Goal: Task Accomplishment & Management: Manage account settings

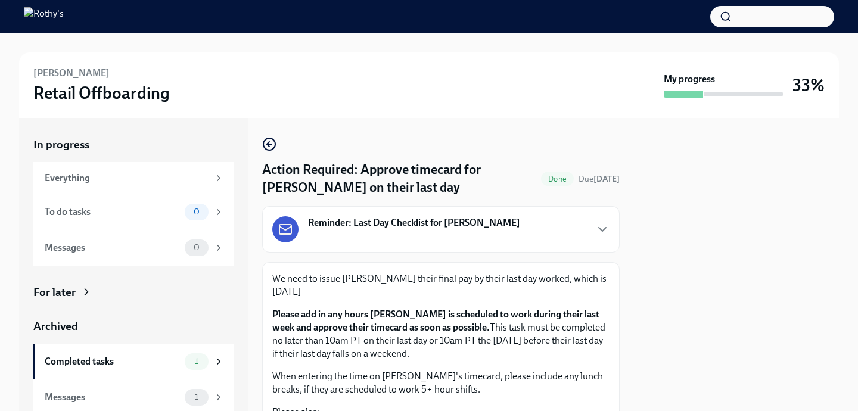
click at [710, 92] on div at bounding box center [743, 94] width 79 height 5
click at [709, 92] on div at bounding box center [743, 94] width 79 height 5
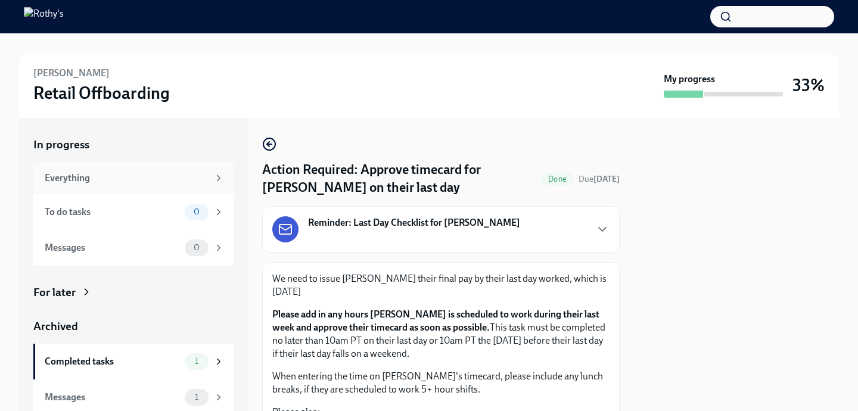
click at [198, 180] on div "Everything" at bounding box center [127, 178] width 164 height 13
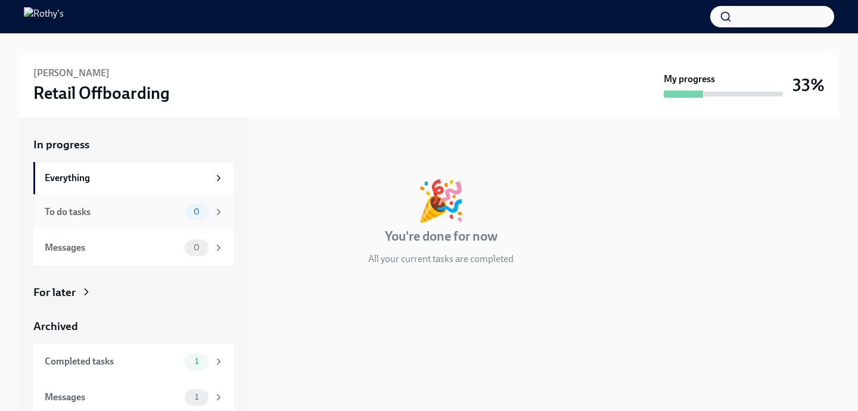
click at [194, 223] on div "To do tasks 0" at bounding box center [133, 212] width 200 height 36
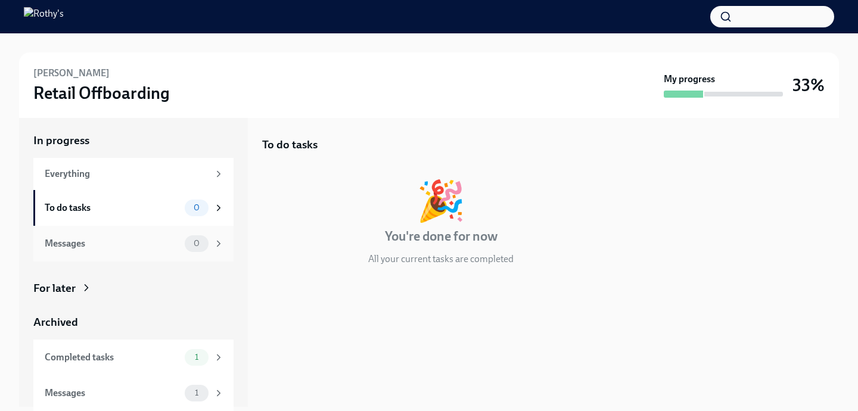
click at [185, 248] on div "0" at bounding box center [204, 243] width 39 height 17
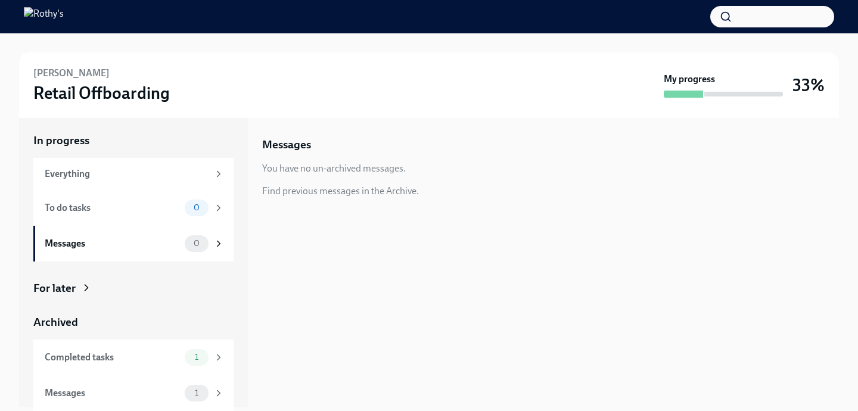
click at [80, 282] on icon at bounding box center [86, 288] width 12 height 12
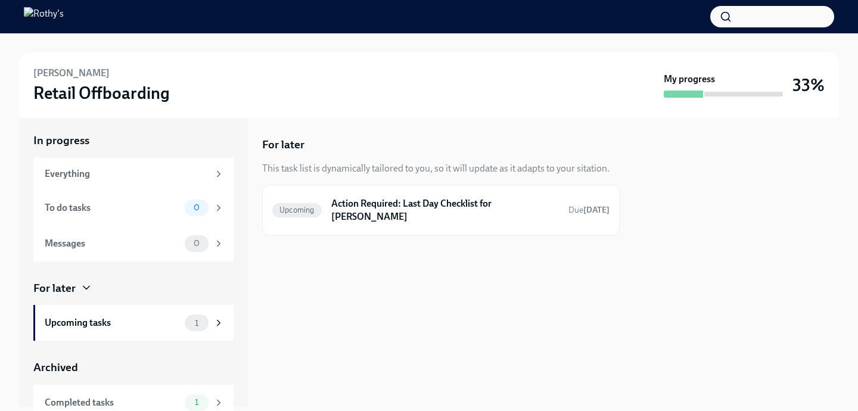
scroll to position [49, 0]
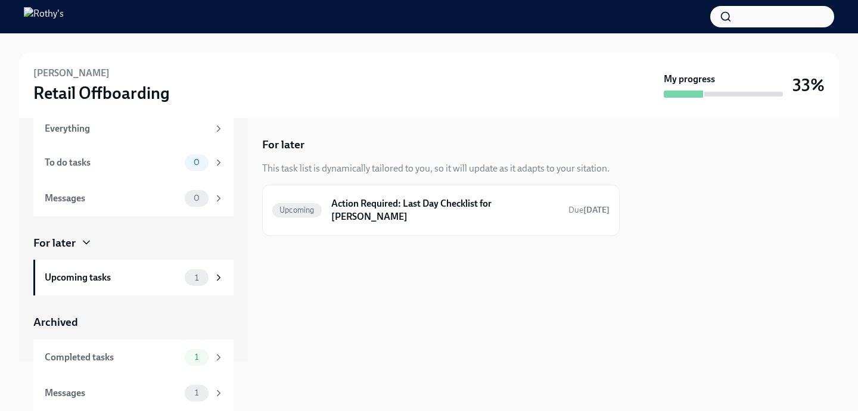
click at [79, 282] on div "Upcoming tasks" at bounding box center [112, 277] width 135 height 13
click at [126, 357] on div "Completed tasks" at bounding box center [112, 357] width 135 height 13
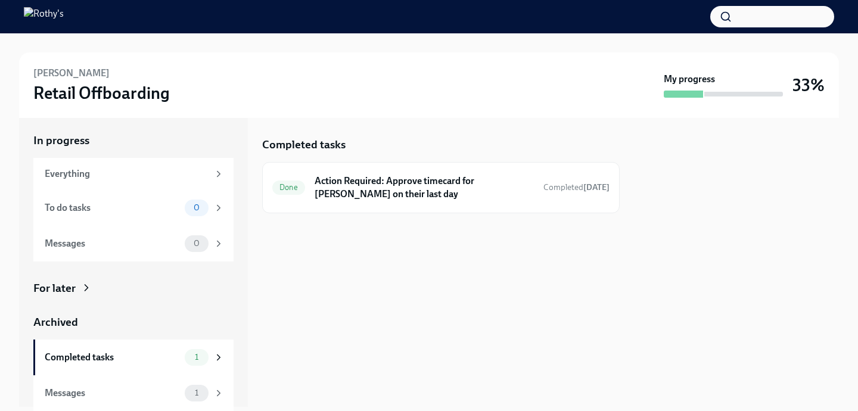
click at [113, 295] on div "In progress Everything To do tasks 0 Messages 0 For later Archived Completed ta…" at bounding box center [133, 272] width 200 height 278
click at [70, 284] on div "For later" at bounding box center [54, 287] width 42 height 15
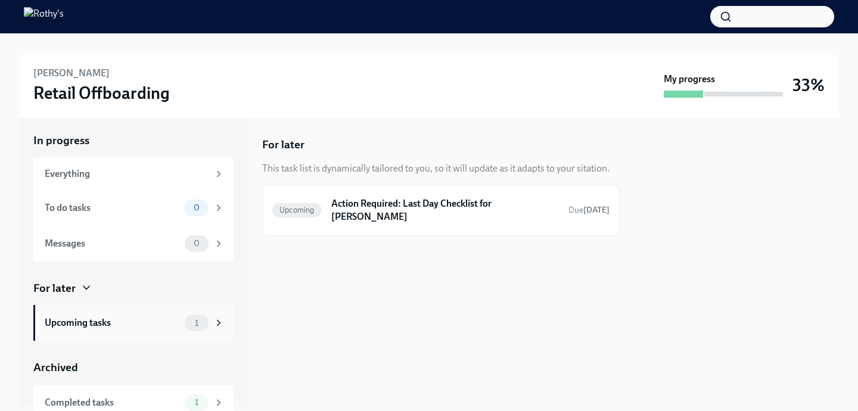
click at [71, 314] on div "Upcoming tasks 1" at bounding box center [134, 322] width 179 height 17
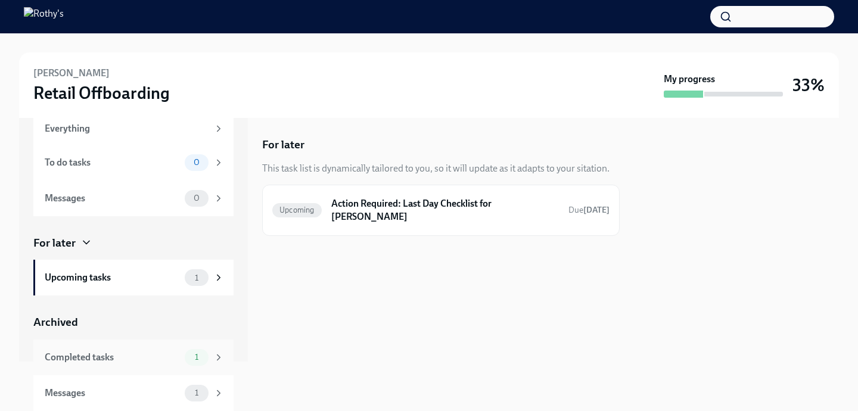
click at [79, 360] on div "Completed tasks" at bounding box center [112, 357] width 135 height 13
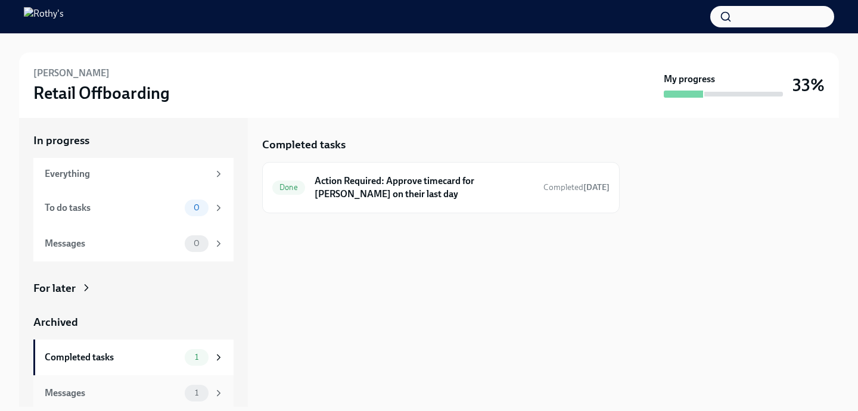
click at [83, 397] on div "Messages" at bounding box center [112, 392] width 135 height 13
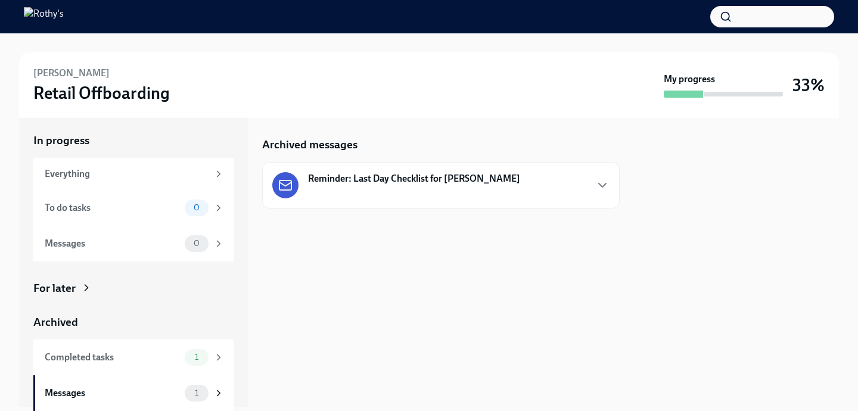
click at [350, 188] on div "Reminder: Last Day Checklist for [PERSON_NAME]" at bounding box center [396, 185] width 248 height 26
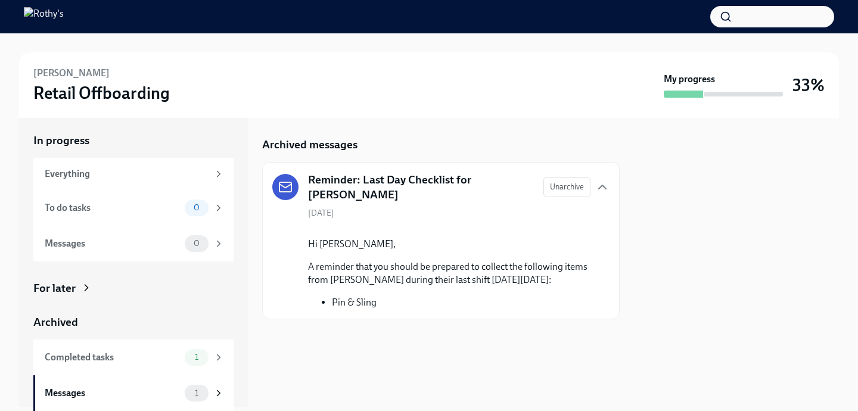
click at [72, 282] on div "For later" at bounding box center [54, 287] width 42 height 15
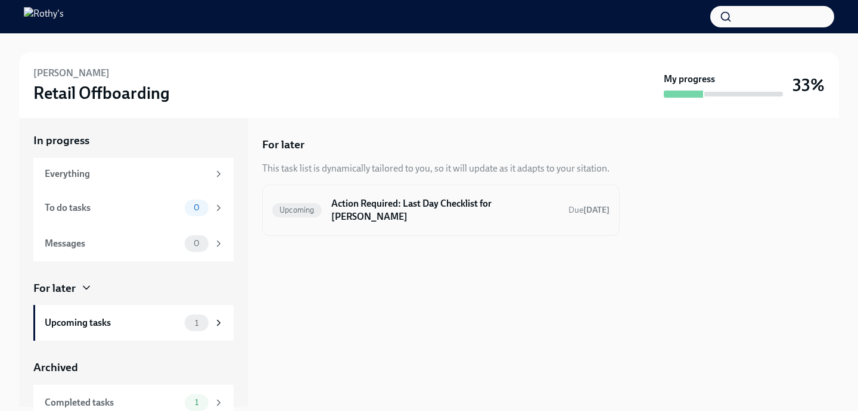
click at [389, 203] on h6 "Action Required: Last Day Checklist for [PERSON_NAME]" at bounding box center [444, 210] width 227 height 26
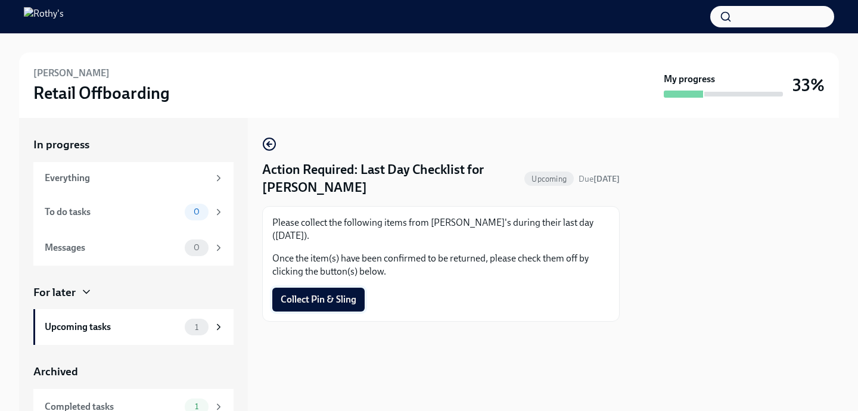
click at [337, 297] on span "Collect Pin & Sling" at bounding box center [318, 300] width 76 height 12
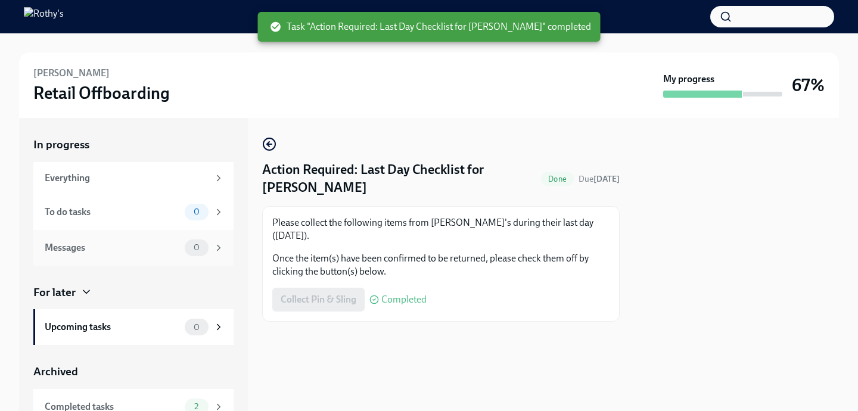
scroll to position [49, 0]
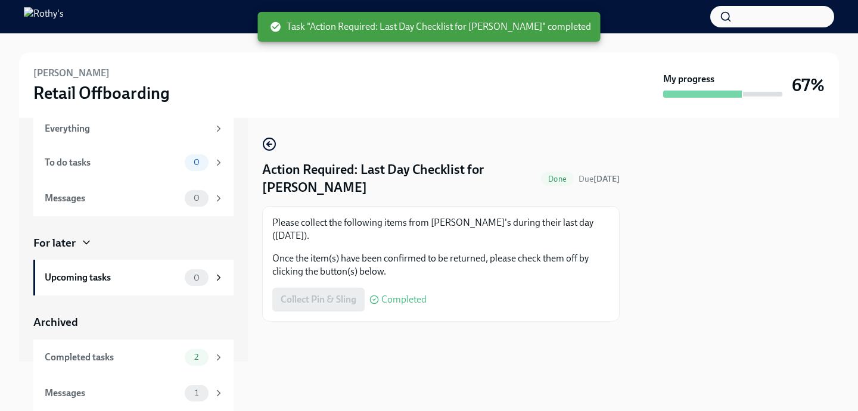
click at [93, 93] on h3 "Retail Offboarding" at bounding box center [101, 92] width 136 height 21
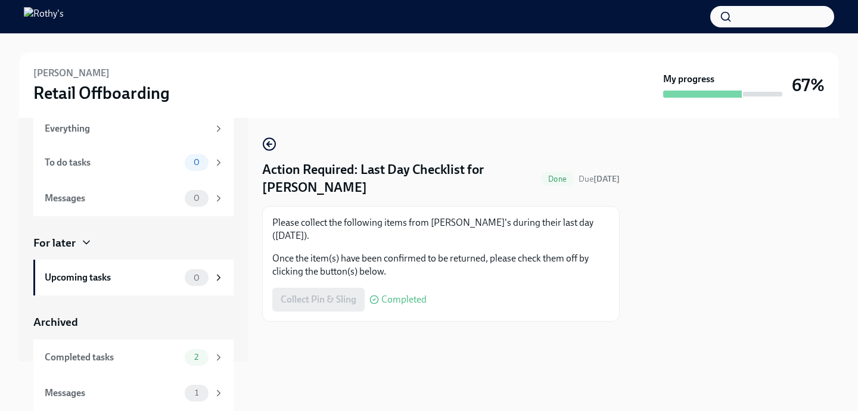
click at [703, 101] on div "[PERSON_NAME] Retail Offboarding My progress 67%" at bounding box center [428, 85] width 791 height 37
click at [90, 358] on div "Completed tasks" at bounding box center [112, 357] width 135 height 13
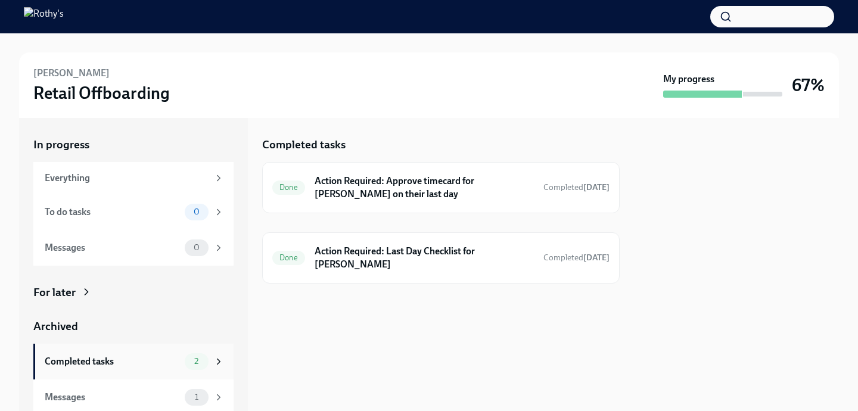
scroll to position [4, 0]
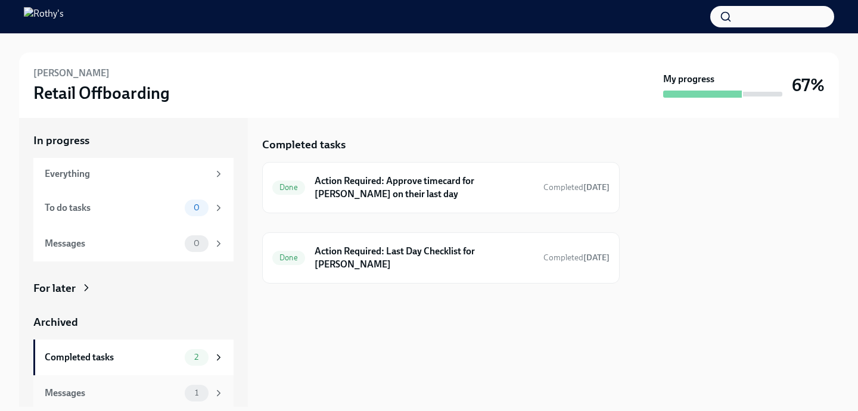
click at [88, 388] on div "Messages" at bounding box center [112, 392] width 135 height 13
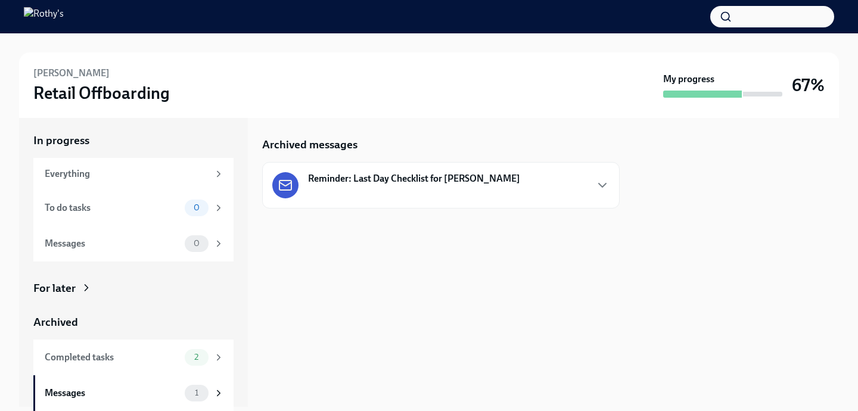
click at [361, 188] on div "Reminder: Last Day Checklist for [PERSON_NAME]" at bounding box center [396, 185] width 248 height 26
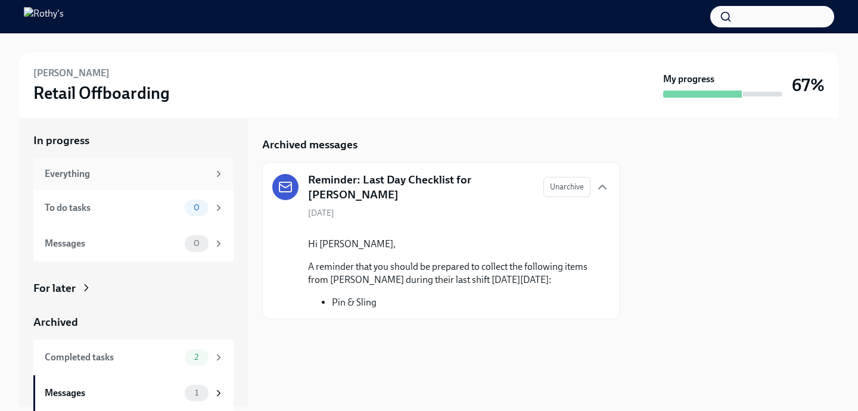
click at [145, 166] on div "Everything" at bounding box center [133, 174] width 200 height 32
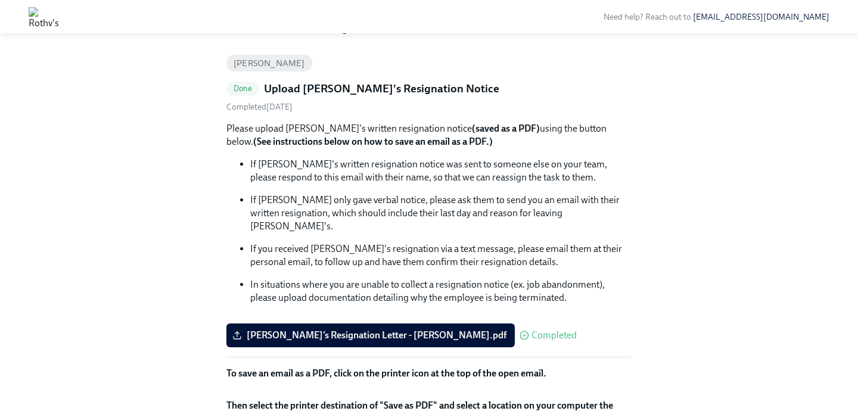
scroll to position [38, 0]
